Goal: Check status: Check status

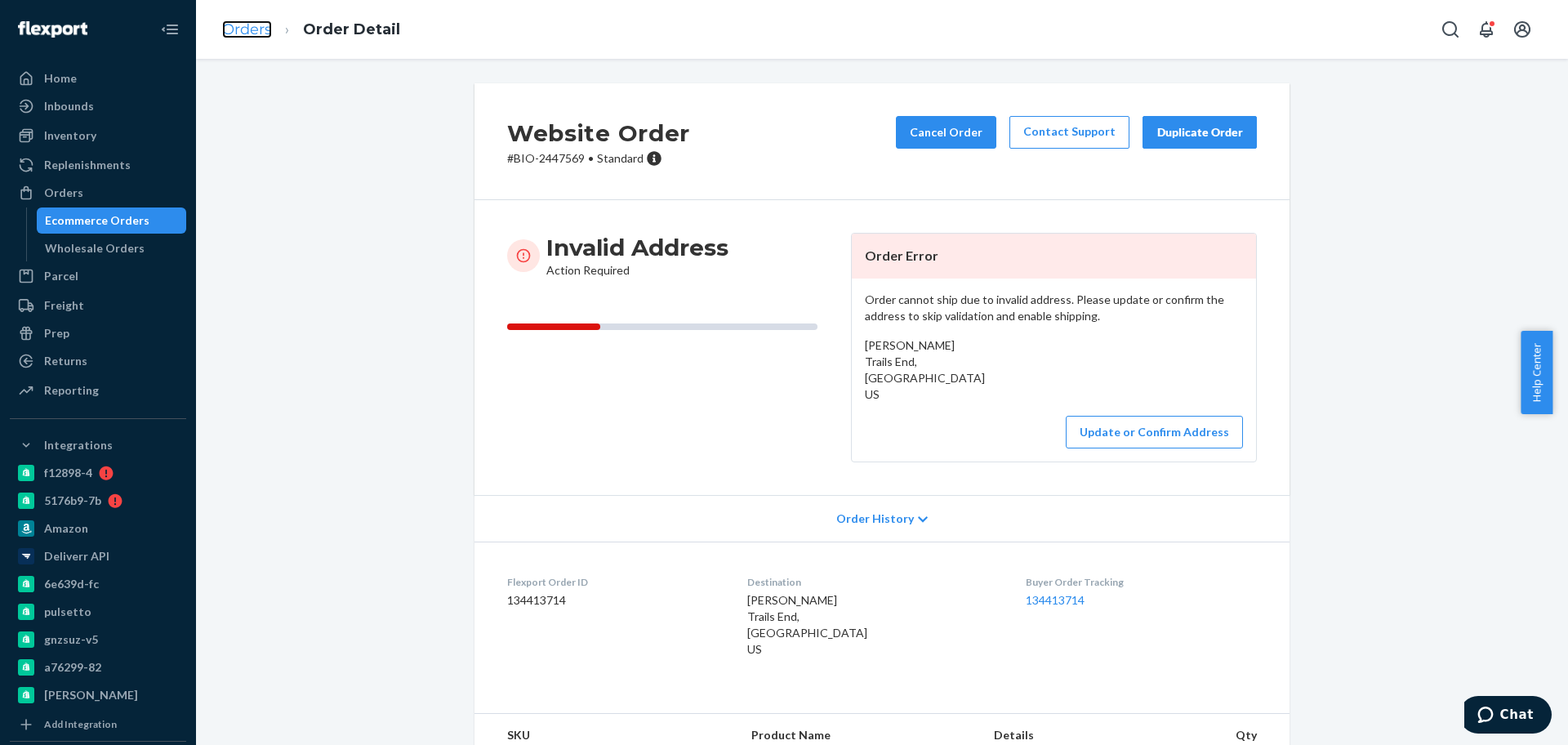
click at [245, 31] on link "Orders" at bounding box center [246, 29] width 50 height 18
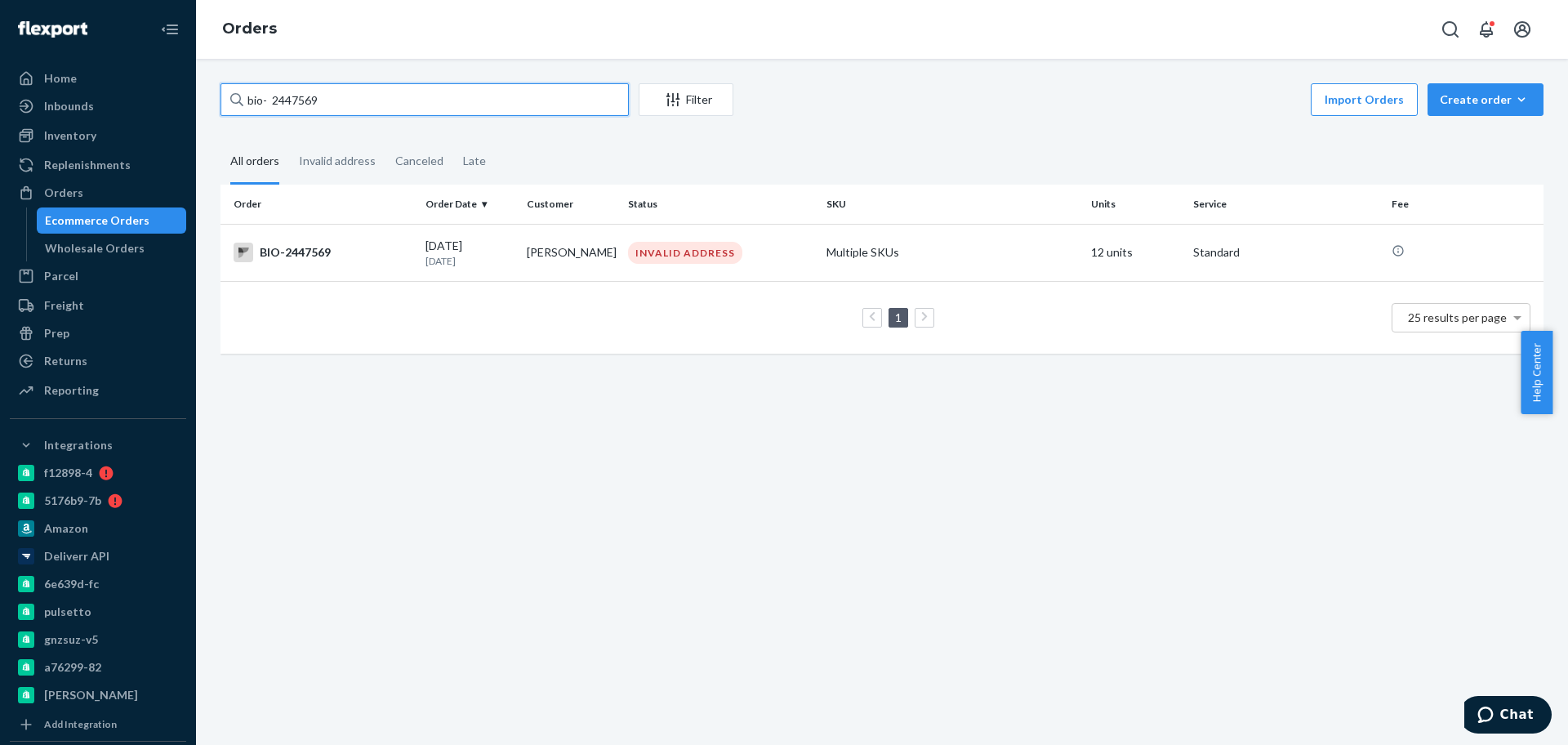
click at [281, 103] on input "bio- 2447569" at bounding box center [425, 99] width 409 height 32
paste input "511831"
type input "bio- 2511831"
click at [530, 271] on td "[PERSON_NAME]" at bounding box center [570, 251] width 101 height 57
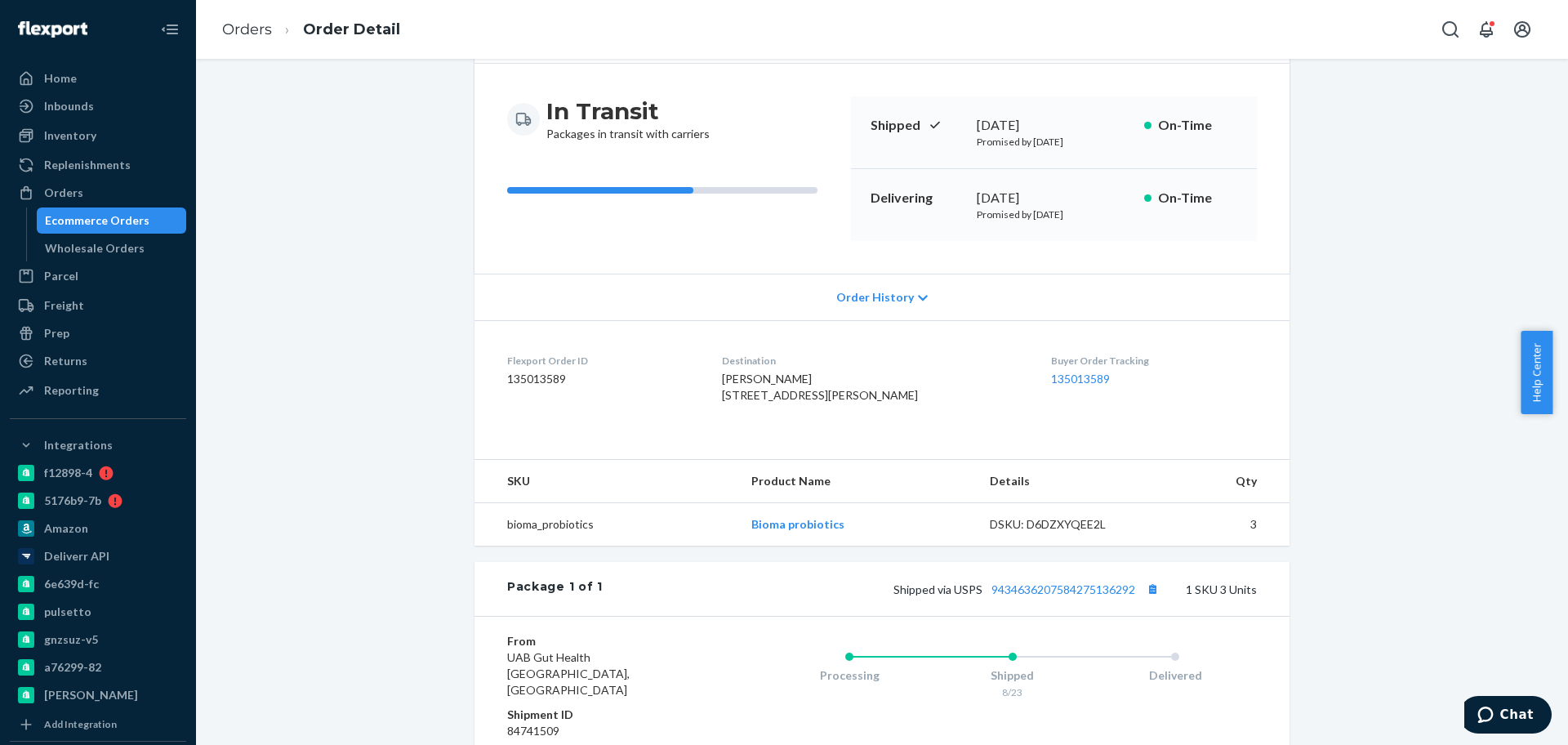
scroll to position [306, 0]
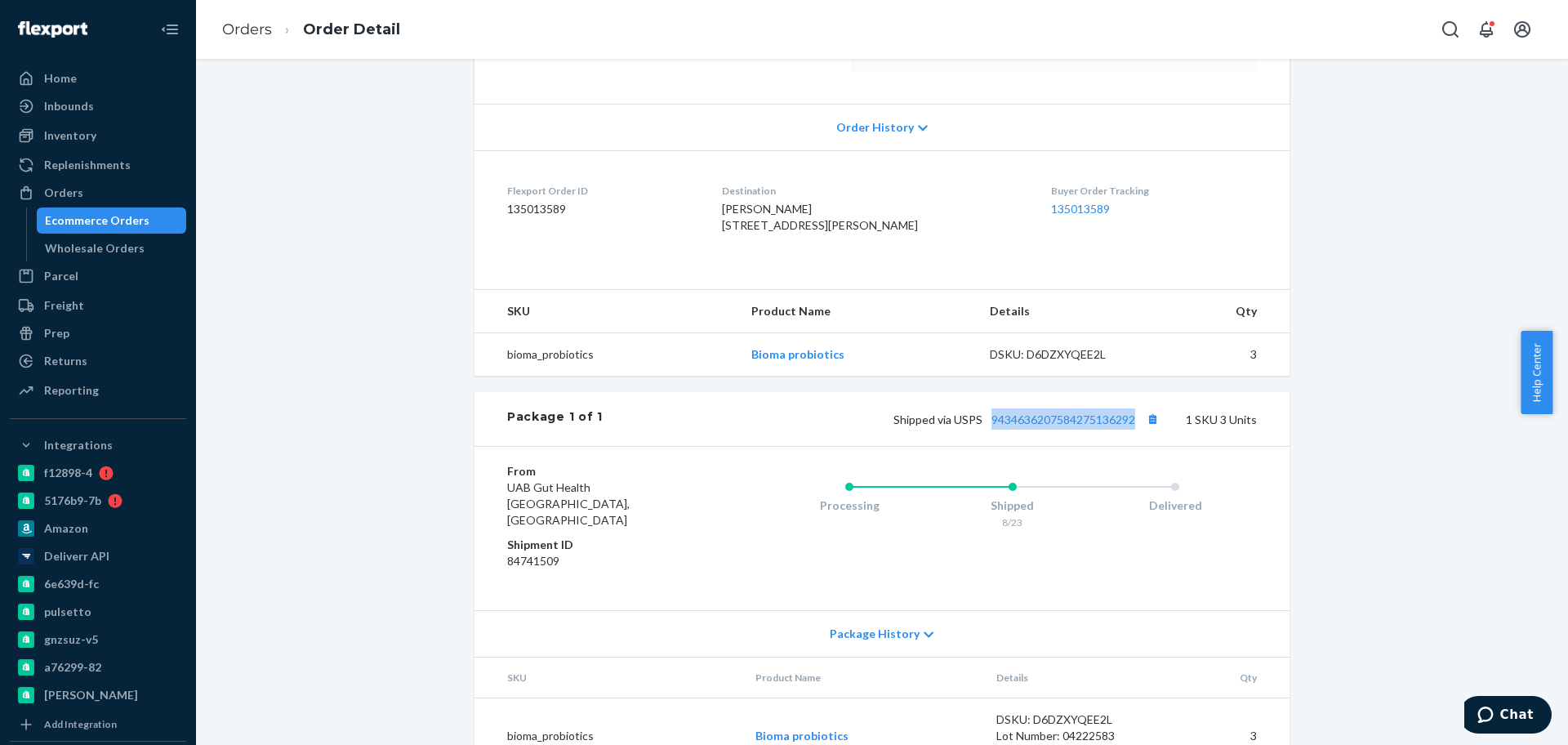
drag, startPoint x: 987, startPoint y: 463, endPoint x: 1130, endPoint y: 468, distance: 143.1
click at [1130, 446] on div "Package 1 of 1 Shipped via USPS 9434636207584275136292 1 SKU 3 Units" at bounding box center [881, 418] width 815 height 54
copy link "9434636207584275136292"
click at [260, 29] on link "Orders" at bounding box center [246, 29] width 50 height 18
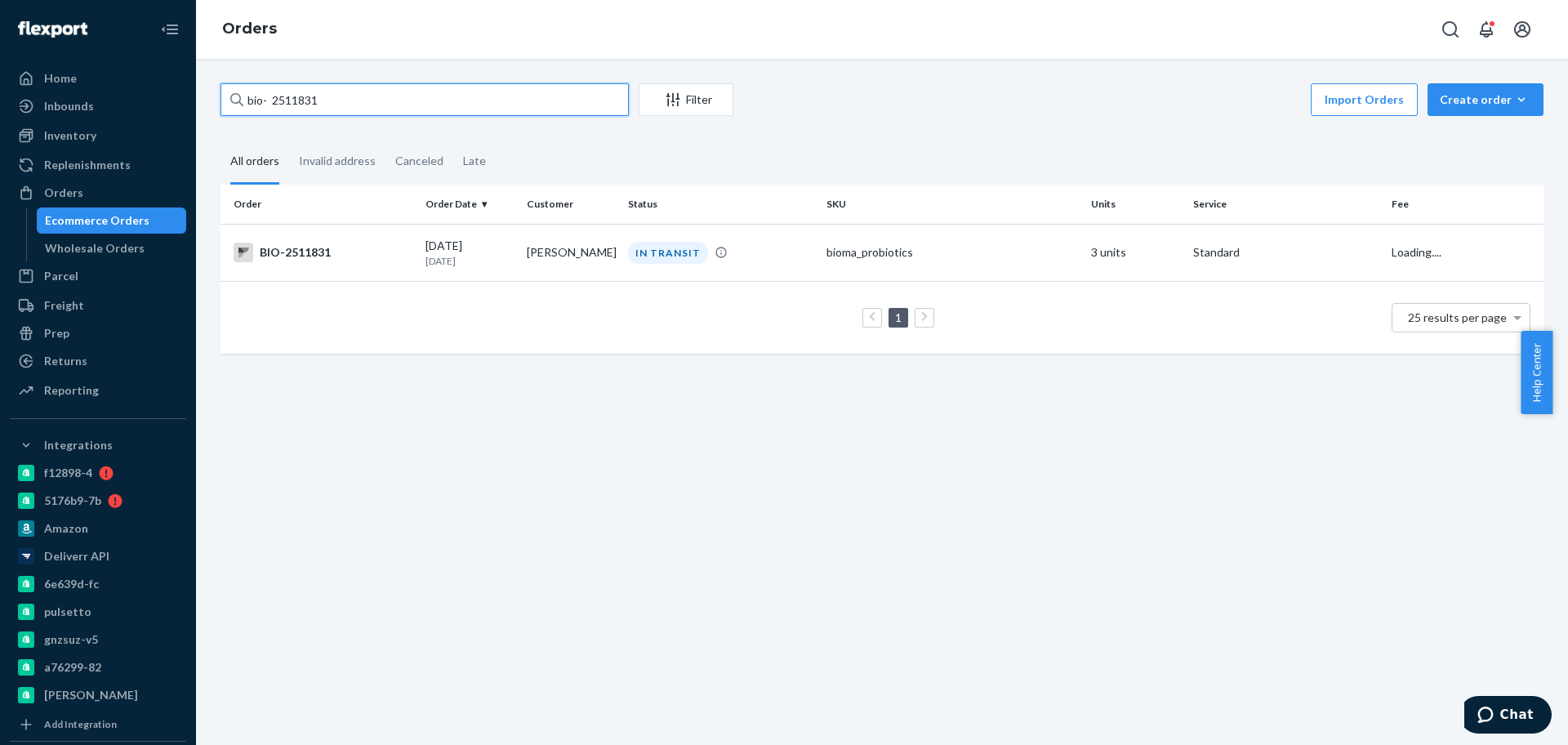
click at [305, 104] on input "bio- 2511831" at bounding box center [425, 99] width 409 height 32
paste input "3739"
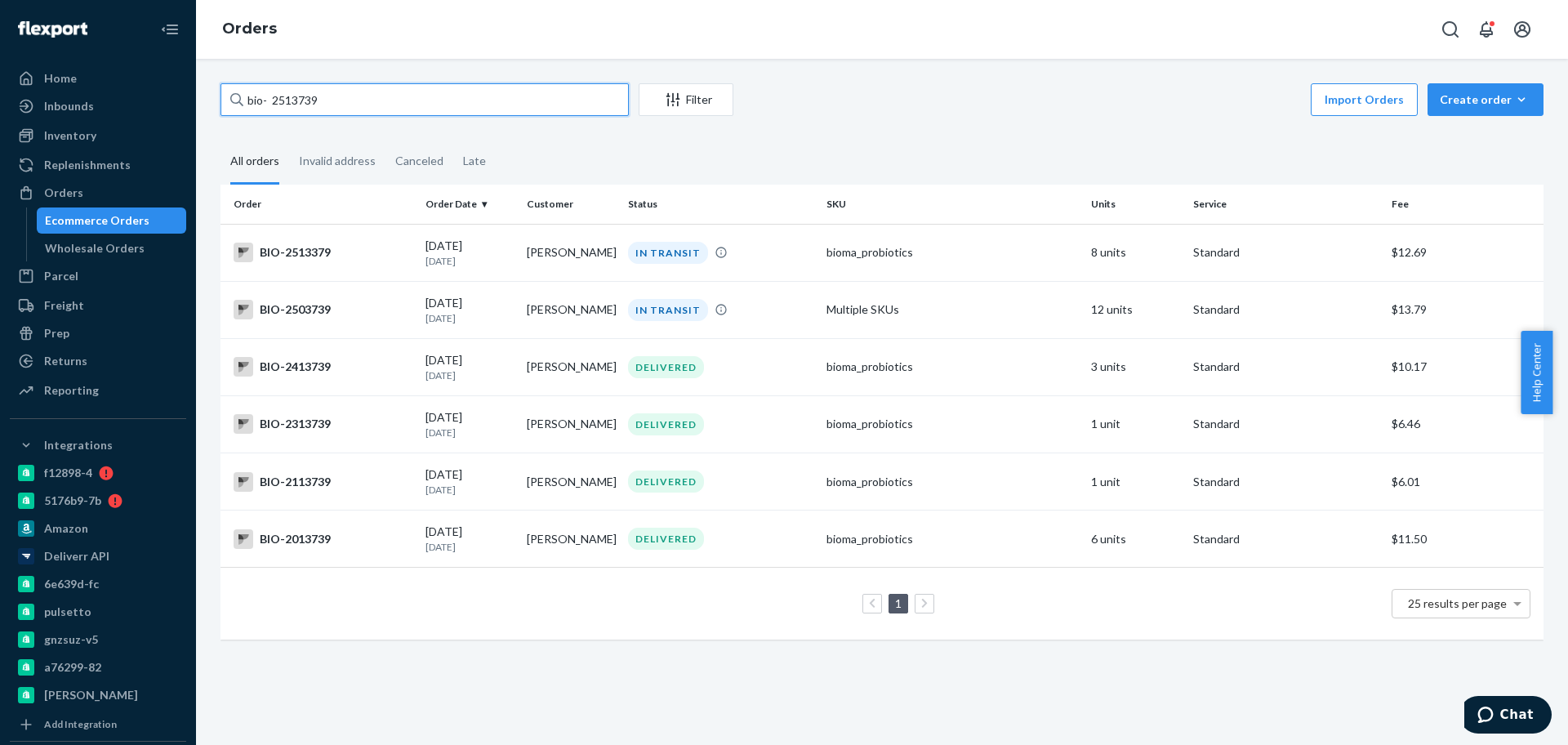
click at [275, 100] on input "bio- 2513739" at bounding box center [425, 99] width 409 height 32
click at [299, 98] on input "bio- 2513739" at bounding box center [425, 99] width 409 height 32
paste input "6387"
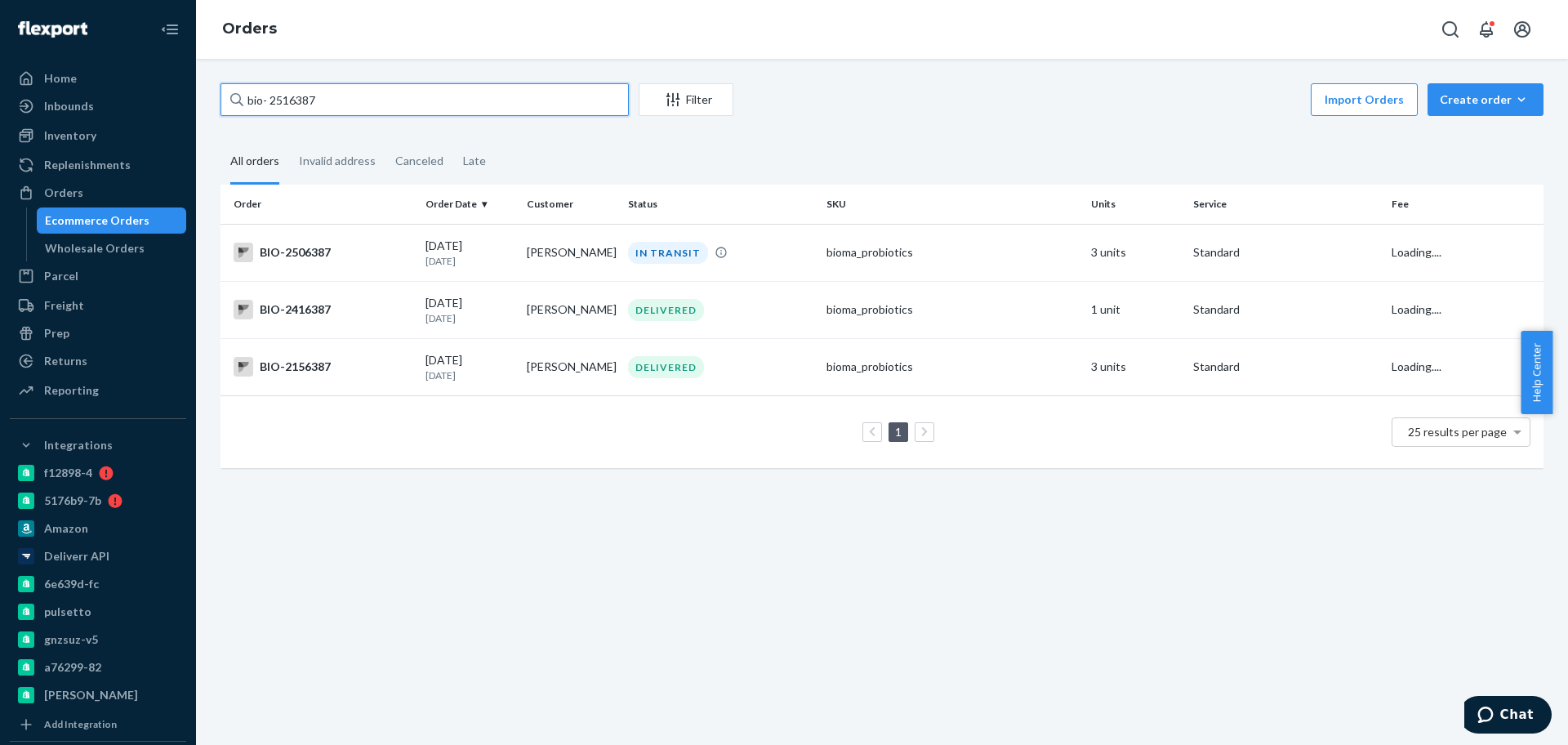
drag, startPoint x: 272, startPoint y: 97, endPoint x: 278, endPoint y: 107, distance: 11.7
click at [272, 97] on input "bio- 2516387" at bounding box center [425, 99] width 409 height 32
click at [303, 101] on input "bio-2516387" at bounding box center [425, 99] width 409 height 32
paste input "06132"
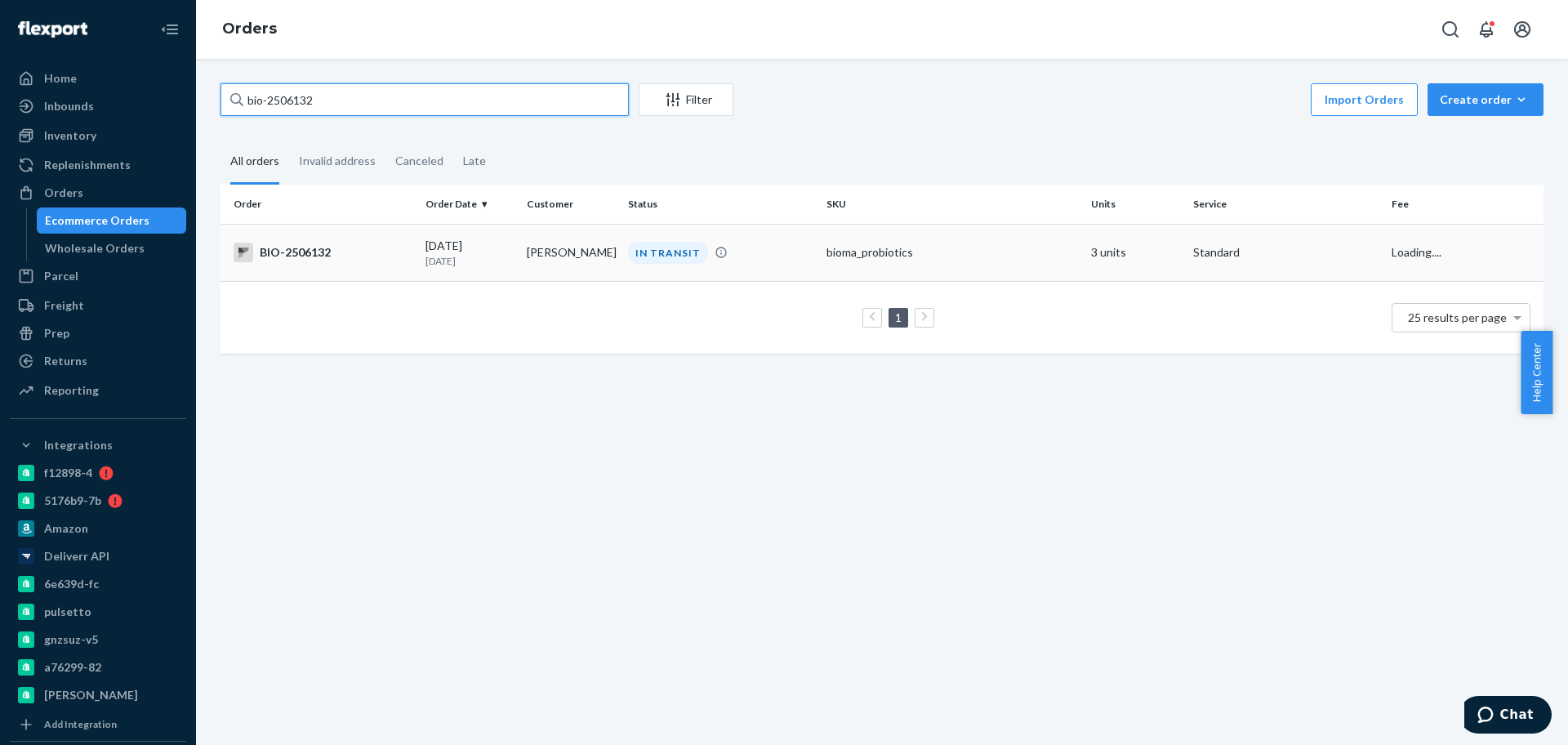
type input "bio-2506132"
click at [498, 260] on p "[DATE]" at bounding box center [470, 261] width 88 height 14
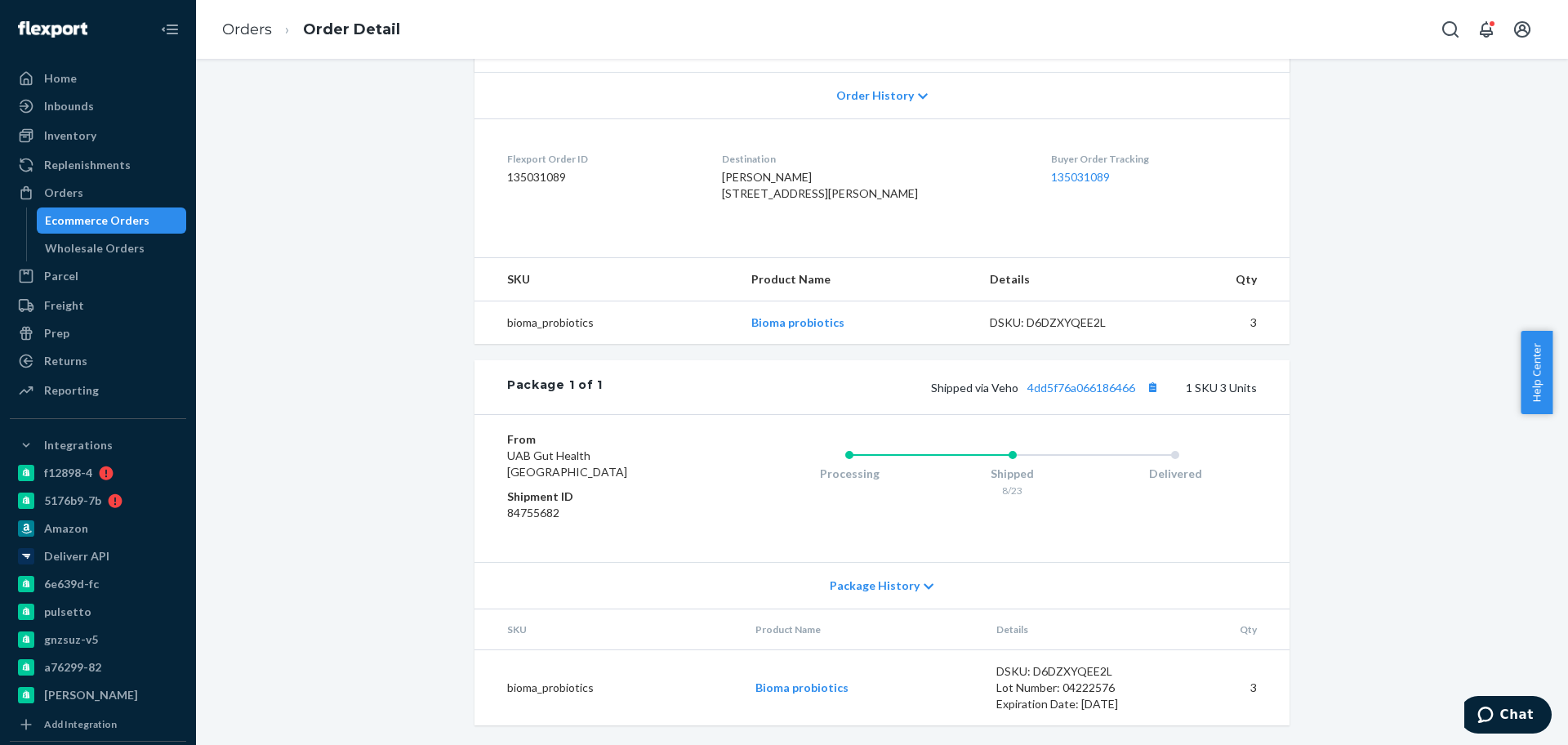
scroll to position [370, 0]
drag, startPoint x: 1024, startPoint y: 402, endPoint x: 1136, endPoint y: 402, distance: 112.0
click at [1136, 402] on div "Package 1 of 1 Shipped via Veho 4dd5f76a066186466 1 SKU 3 Units" at bounding box center [881, 387] width 815 height 54
copy link "4dd5f76a066186466"
click at [761, 170] on span "[PERSON_NAME] [STREET_ADDRESS][PERSON_NAME]" at bounding box center [820, 185] width 196 height 31
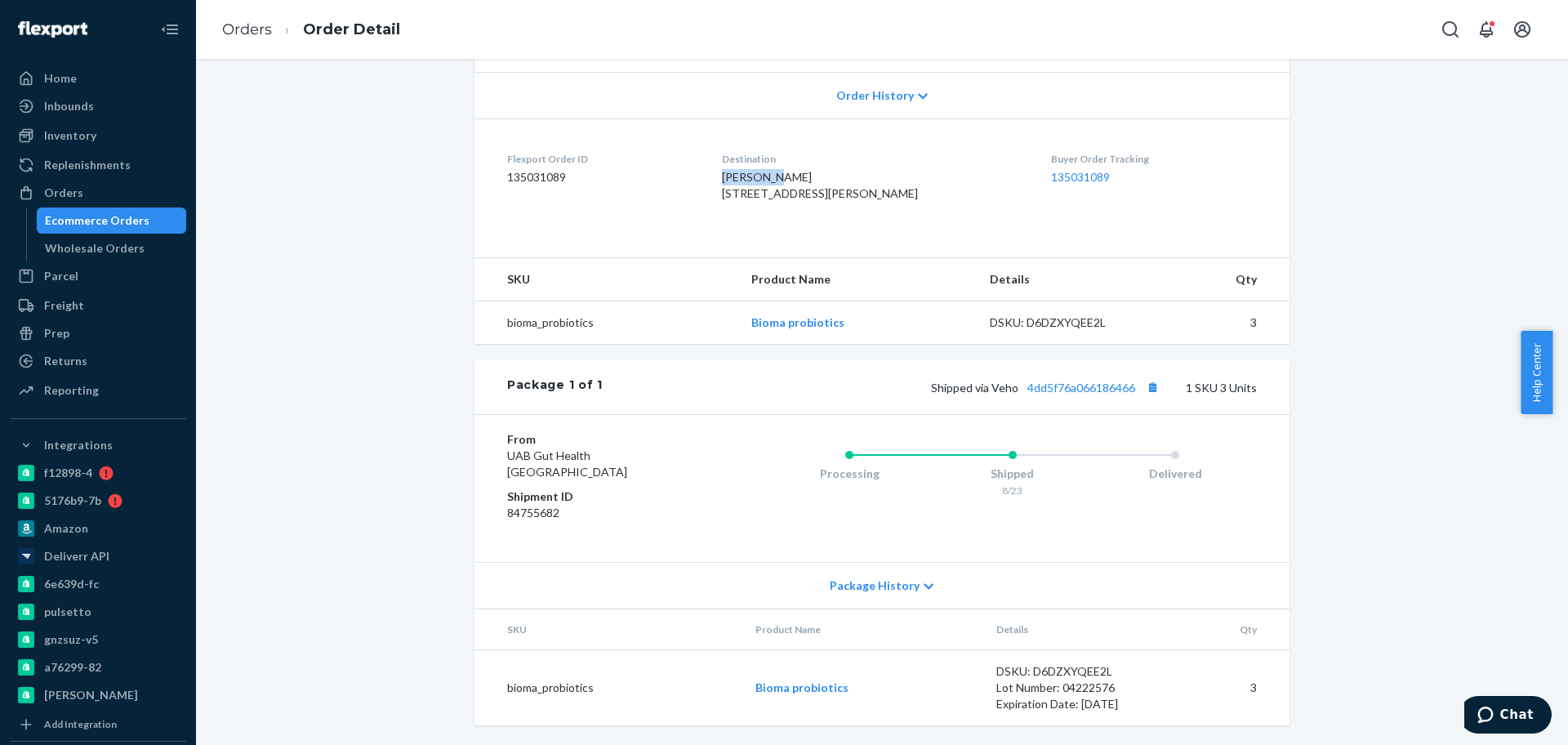
click at [761, 170] on span "[PERSON_NAME] [STREET_ADDRESS][PERSON_NAME]" at bounding box center [820, 185] width 196 height 31
copy span "[PERSON_NAME]"
click at [250, 25] on link "Orders" at bounding box center [246, 29] width 50 height 18
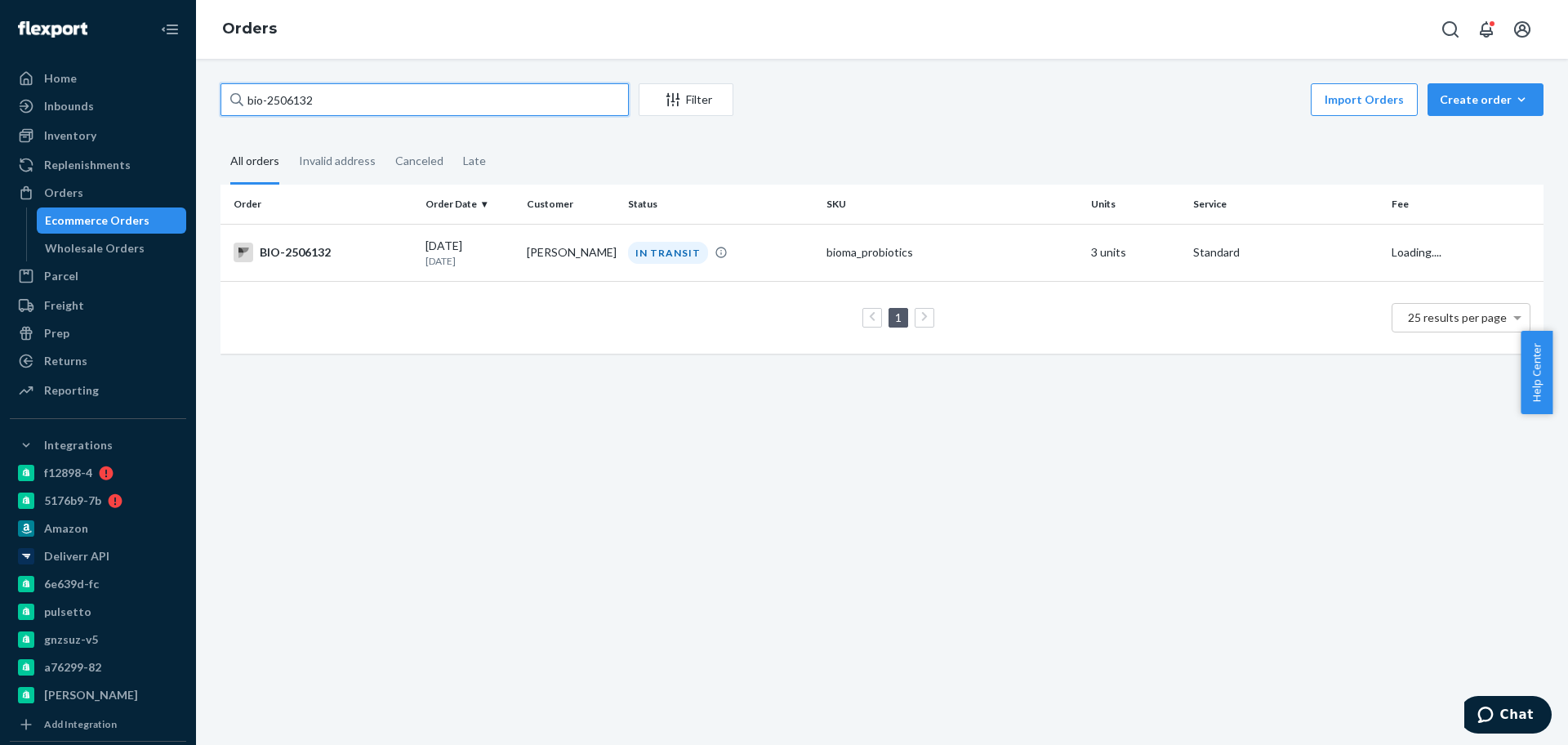
click at [302, 101] on input "bio-2506132" at bounding box center [425, 99] width 409 height 32
click at [302, 100] on input "bio-2506132" at bounding box center [425, 99] width 409 height 32
paste input "468836"
type input "bio-2468836"
click at [708, 266] on td "DELIVERED" at bounding box center [721, 251] width 199 height 57
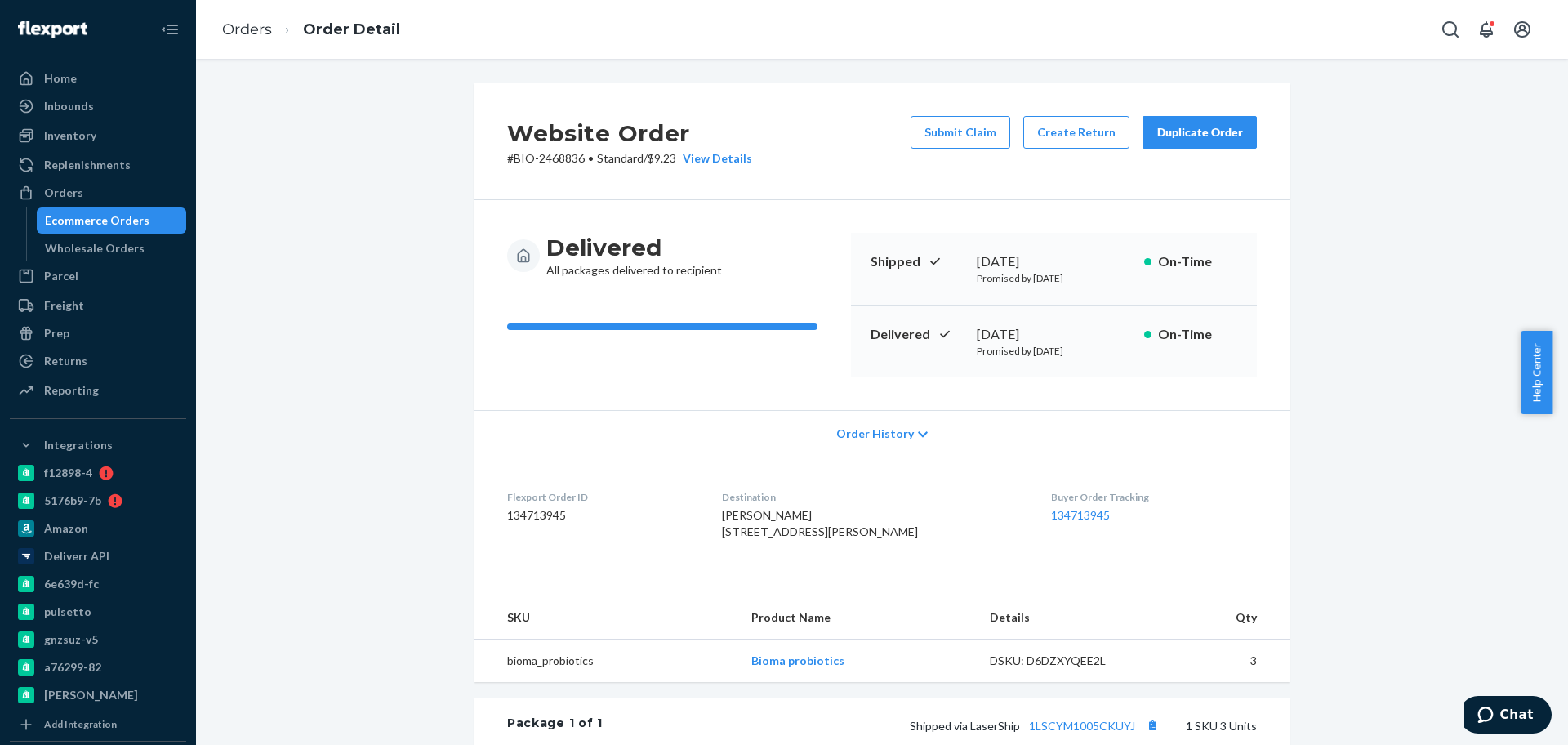
scroll to position [370, 0]
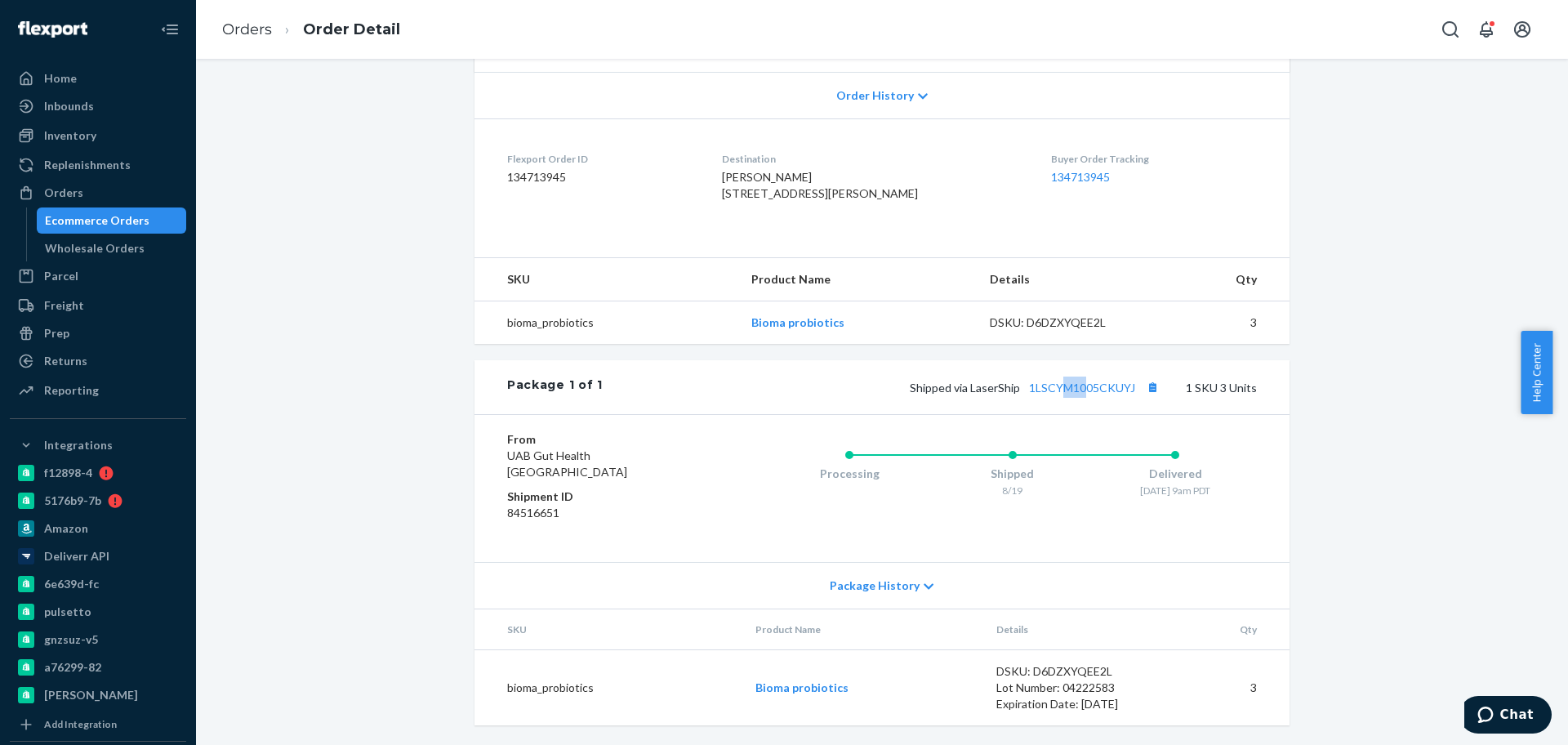
drag, startPoint x: 1061, startPoint y: 404, endPoint x: 1084, endPoint y: 409, distance: 23.5
click at [1084, 409] on div "Package 1 of 1 Shipped via LaserShip 1LSCYM1005CKUYJ 1 SKU 3 Units" at bounding box center [881, 387] width 815 height 54
drag, startPoint x: 1021, startPoint y: 400, endPoint x: 1134, endPoint y: 403, distance: 113.0
click at [1134, 403] on div "Package 1 of 1 Shipped via LaserShip 1LSCYM1005CKUYJ 1 SKU 3 Units" at bounding box center [881, 387] width 815 height 54
copy link "1LSCYM1005CKUYJ"
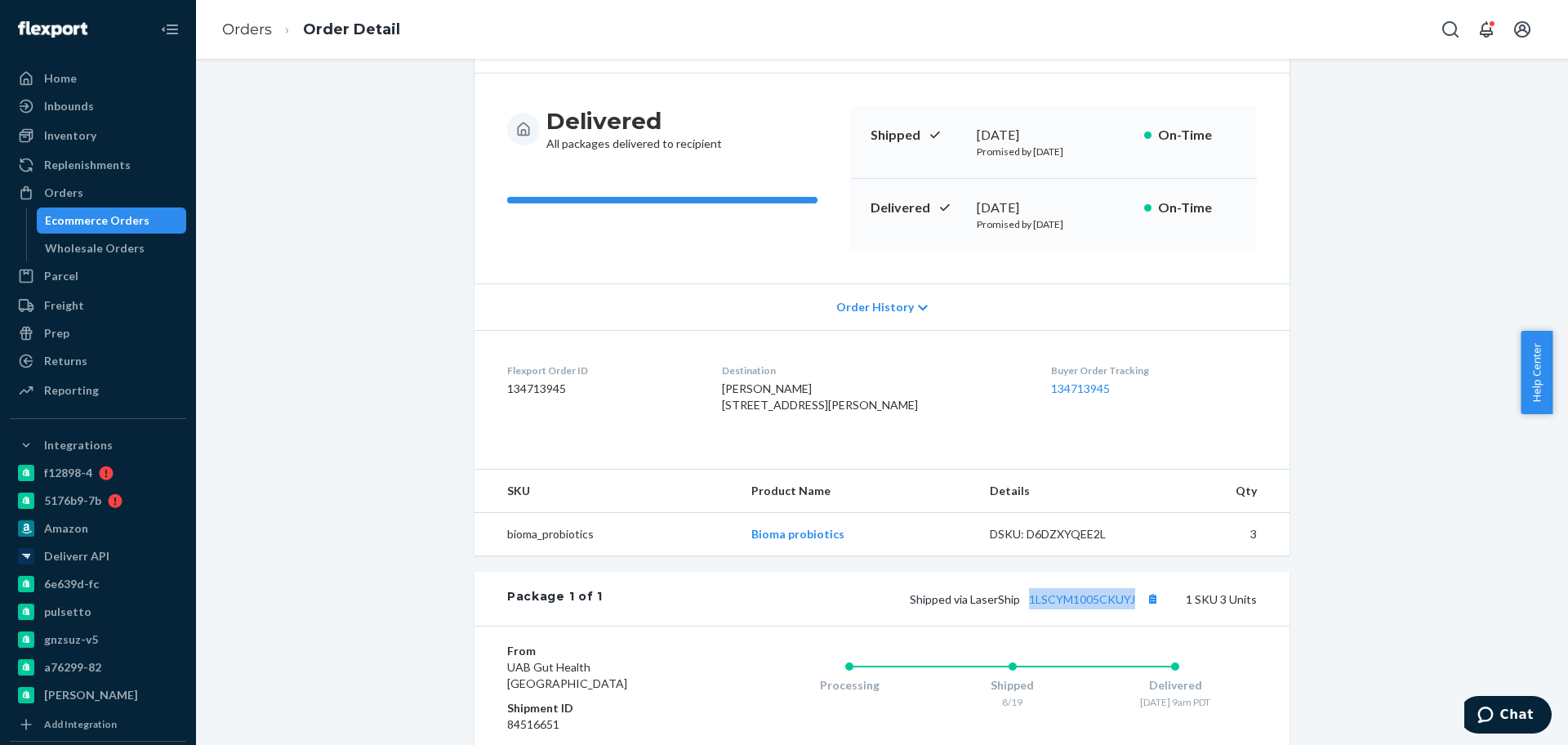
scroll to position [65, 0]
